Goal: Information Seeking & Learning: Learn about a topic

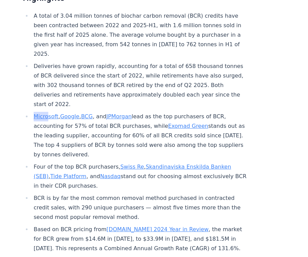
scroll to position [267, 1]
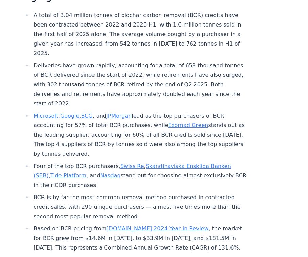
click at [161, 193] on li "BCR is by far the most common removal method purchased in contracted credit sal…" at bounding box center [140, 207] width 216 height 29
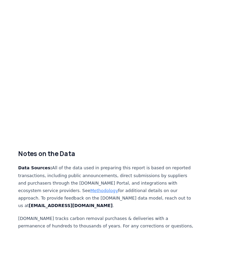
scroll to position [4278, 0]
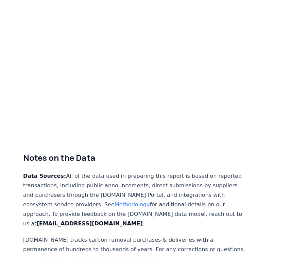
click at [103, 171] on p "Data Sources: All of the data used in preparing this report is based on reporte…" at bounding box center [135, 199] width 225 height 57
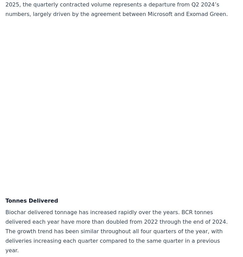
scroll to position [2004, 0]
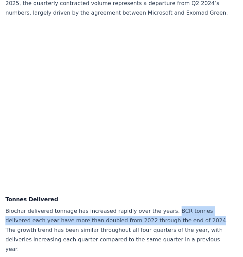
drag, startPoint x: 163, startPoint y: 165, endPoint x: 179, endPoint y: 174, distance: 18.1
click at [179, 206] on p "Biochar delivered tonnage has increased rapidly over the years. BCR tonnes deli…" at bounding box center [117, 230] width 225 height 48
copy p "BCR tonnes delivered each year have more than doubled from 2022 through the end…"
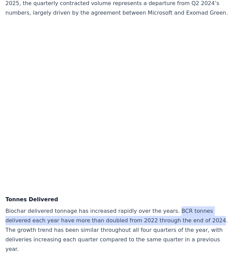
click at [164, 206] on p "Biochar delivered tonnage has increased rapidly over the years. BCR tonnes deli…" at bounding box center [117, 230] width 225 height 48
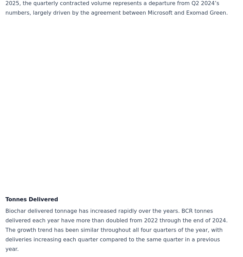
click at [152, 206] on p "Biochar delivered tonnage has increased rapidly over the years. BCR tonnes deli…" at bounding box center [117, 230] width 225 height 48
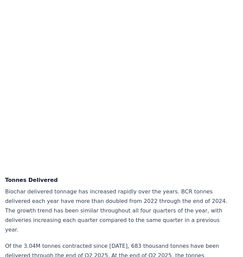
scroll to position [2026, 0]
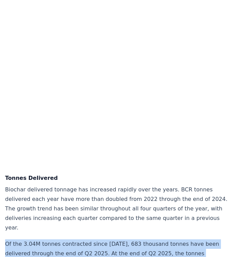
drag, startPoint x: 5, startPoint y: 190, endPoint x: 103, endPoint y: 206, distance: 99.2
copy p "Of the 3.04M tonnes contracted since [DATE], 683 thousand tonnes have been deli…"
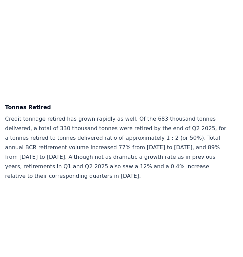
scroll to position [2422, 0]
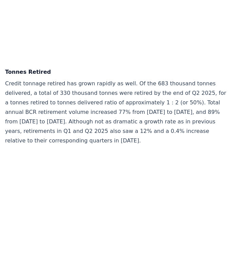
click at [122, 79] on p "Credit tonnage retired has grown rapidly as well. Of the 683 thousand tonnes de…" at bounding box center [117, 112] width 225 height 67
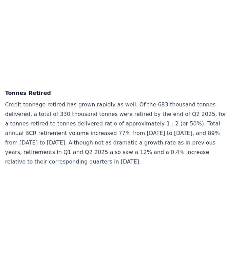
scroll to position [2396, 0]
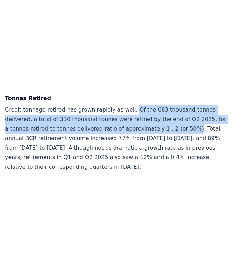
drag, startPoint x: 125, startPoint y: 45, endPoint x: 141, endPoint y: 63, distance: 23.8
click at [141, 105] on p "Credit tonnage retired has grown rapidly as well. Of the 683 thousand tonnes de…" at bounding box center [117, 138] width 225 height 67
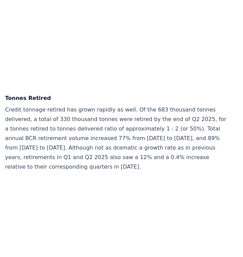
click at [152, 105] on p "Credit tonnage retired has grown rapidly as well. Of the 683 thousand tonnes de…" at bounding box center [117, 138] width 225 height 67
click at [144, 105] on p "Credit tonnage retired has grown rapidly as well. Of the 683 thousand tonnes de…" at bounding box center [117, 138] width 225 height 67
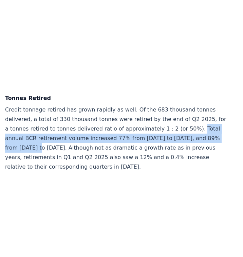
drag, startPoint x: 146, startPoint y: 64, endPoint x: 182, endPoint y: 75, distance: 37.6
click at [182, 105] on p "Credit tonnage retired has grown rapidly as well. Of the 683 thousand tonnes de…" at bounding box center [117, 138] width 225 height 67
copy p "Total annual BCR retirement volume increased 77% from [DATE] to [DATE], and 89%…"
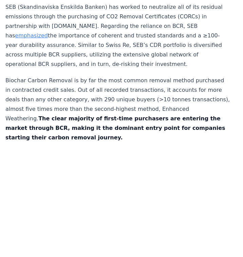
scroll to position [3507, 0]
